Goal: Task Accomplishment & Management: Manage account settings

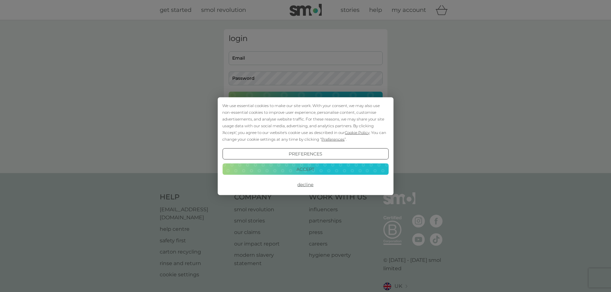
click at [312, 168] on button "Accept" at bounding box center [305, 170] width 166 height 12
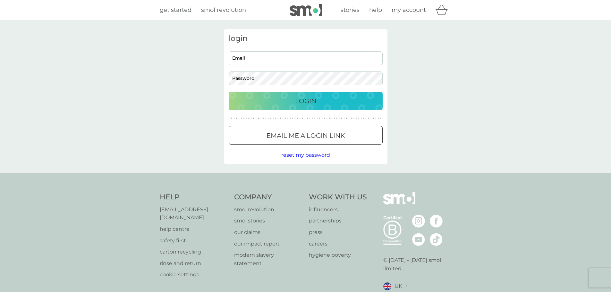
click at [267, 55] on input "Email" at bounding box center [306, 58] width 154 height 14
type input "rebekah.royles@gmail.com"
click at [229, 92] on button "Login" at bounding box center [306, 101] width 154 height 19
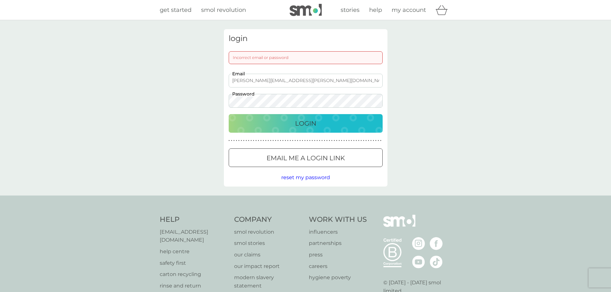
click at [179, 102] on div "login Incorrect email or password rebekah.royles@gmail.com Email Password Login…" at bounding box center [305, 108] width 611 height 176
click at [229, 114] on button "Login" at bounding box center [306, 123] width 154 height 19
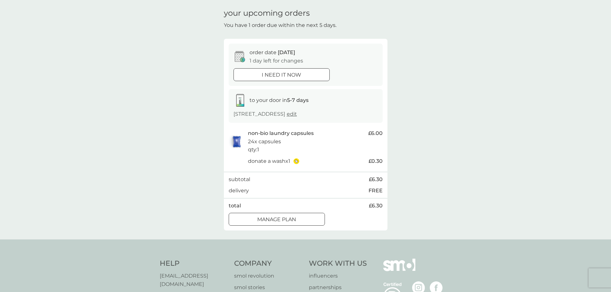
scroll to position [32, 0]
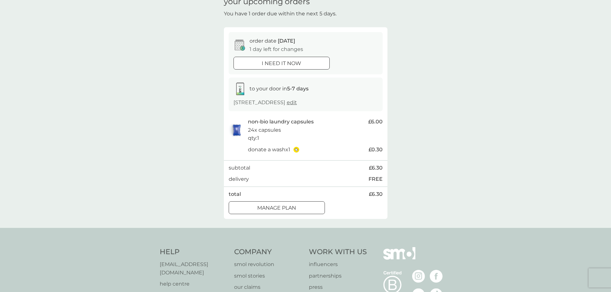
click at [270, 205] on div at bounding box center [276, 208] width 23 height 7
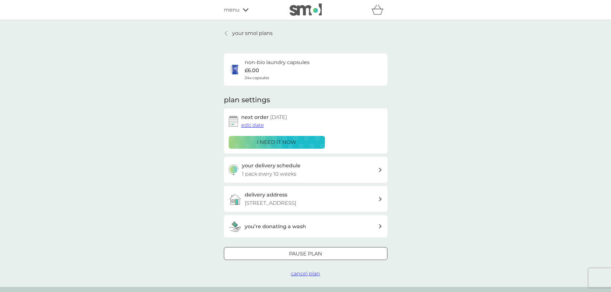
click at [255, 124] on span "edit date" at bounding box center [252, 125] width 23 height 6
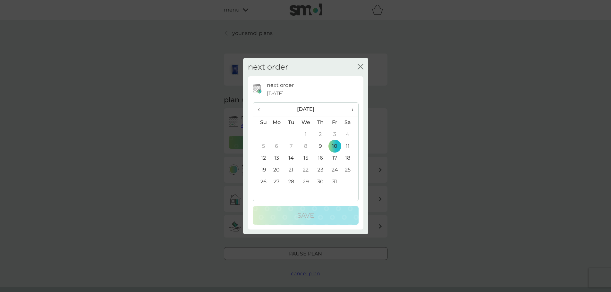
click at [336, 181] on td "31" at bounding box center [335, 182] width 14 height 12
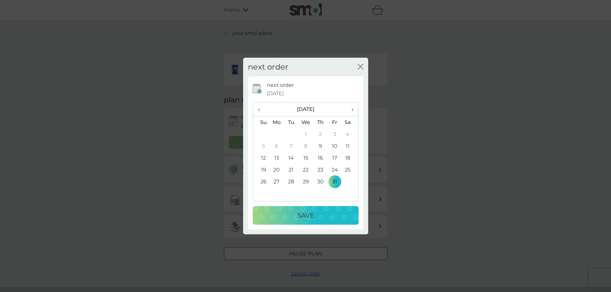
click at [315, 216] on div "Save" at bounding box center [305, 216] width 93 height 10
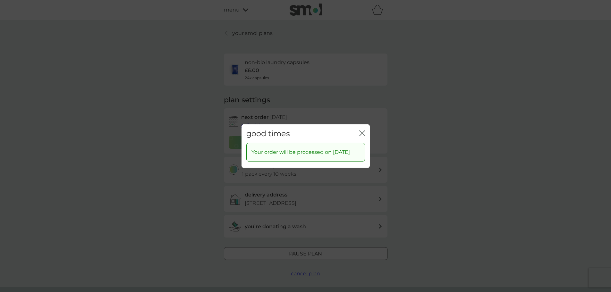
click at [367, 128] on div "good times close" at bounding box center [306, 133] width 128 height 19
click at [362, 131] on icon "close" at bounding box center [363, 133] width 3 height 5
